Goal: Task Accomplishment & Management: Complete application form

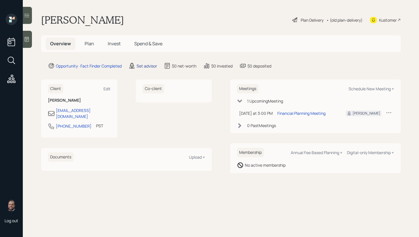
click at [148, 65] on div "Set advisor" at bounding box center [146, 66] width 21 height 6
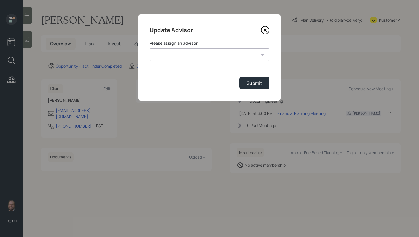
click at [175, 56] on select "[PERSON_NAME] [PERSON_NAME] [PERSON_NAME] [PERSON_NAME] End [PERSON_NAME] [PERS…" at bounding box center [210, 54] width 120 height 13
select select "d946c976-65aa-4529-ac9d-02c4f1114fc0"
click at [150, 48] on select "[PERSON_NAME] [PERSON_NAME] [PERSON_NAME] [PERSON_NAME] End [PERSON_NAME] [PERS…" at bounding box center [210, 54] width 120 height 13
drag, startPoint x: 252, startPoint y: 85, endPoint x: 180, endPoint y: 66, distance: 75.2
click at [252, 85] on div "Submit" at bounding box center [254, 83] width 16 height 6
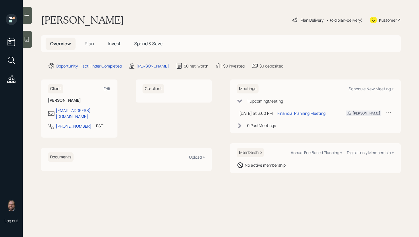
click at [29, 39] on icon at bounding box center [27, 39] width 6 height 6
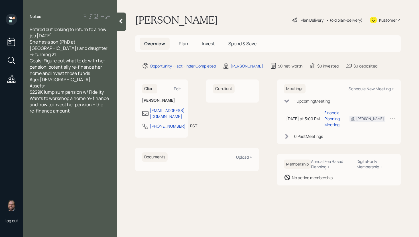
click at [183, 45] on span "Plan" at bounding box center [183, 43] width 9 height 6
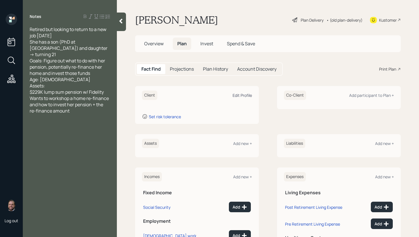
click at [245, 95] on div "Edit Profile" at bounding box center [242, 95] width 19 height 5
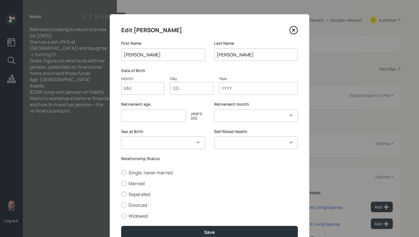
click at [131, 91] on input "Month" at bounding box center [142, 88] width 43 height 13
type input "01"
type input "1960"
select select "1"
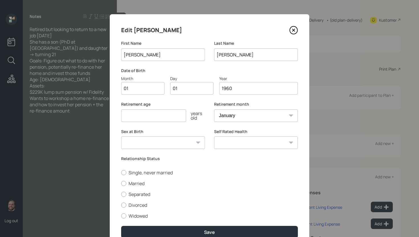
type input "1960"
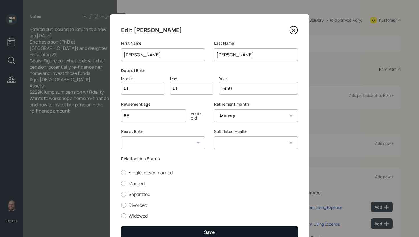
type input "65"
click at [216, 231] on button "Save" at bounding box center [209, 232] width 177 height 12
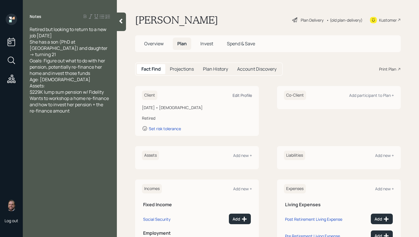
click at [237, 94] on div "Edit Profile" at bounding box center [242, 95] width 19 height 5
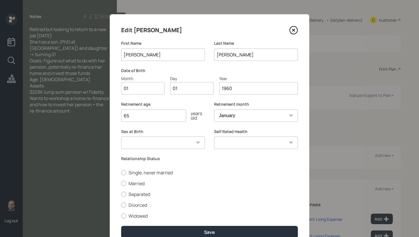
click at [240, 88] on input "1960" at bounding box center [258, 88] width 79 height 13
type input "1970"
click at [121, 226] on button "Save" at bounding box center [209, 232] width 177 height 12
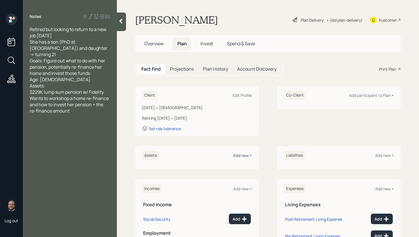
click at [240, 156] on div "Add new +" at bounding box center [242, 155] width 19 height 5
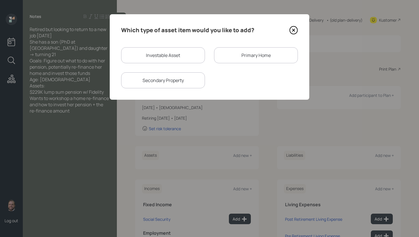
click at [154, 56] on div "Investable Asset" at bounding box center [163, 55] width 84 height 16
select select "taxable"
select select "balanced"
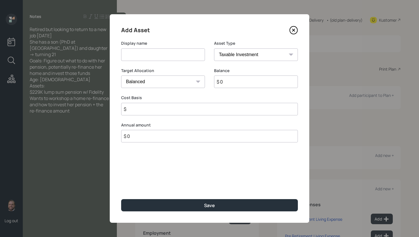
click at [154, 56] on input at bounding box center [163, 54] width 84 height 13
type input "Pension Lump Sum (Fidelity)"
click at [239, 54] on select "SEP [PERSON_NAME] IRA 401(k) [PERSON_NAME] 401(k) 403(b) [PERSON_NAME] 403(b) 4…" at bounding box center [256, 54] width 84 height 13
select select "ira"
click at [214, 48] on select "SEP [PERSON_NAME] IRA 401(k) [PERSON_NAME] 401(k) 403(b) [PERSON_NAME] 403(b) 4…" at bounding box center [256, 54] width 84 height 13
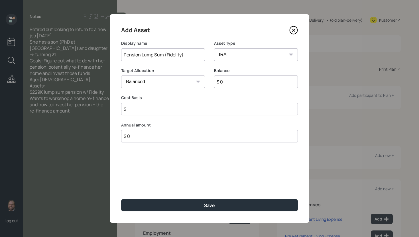
type input "$"
click at [238, 80] on input "$ 0" at bounding box center [256, 82] width 84 height 13
type input "$ 229,000"
type input "$ 0"
click at [121, 199] on button "Save" at bounding box center [209, 205] width 177 height 12
